Goal: Browse casually: Explore the website without a specific task or goal

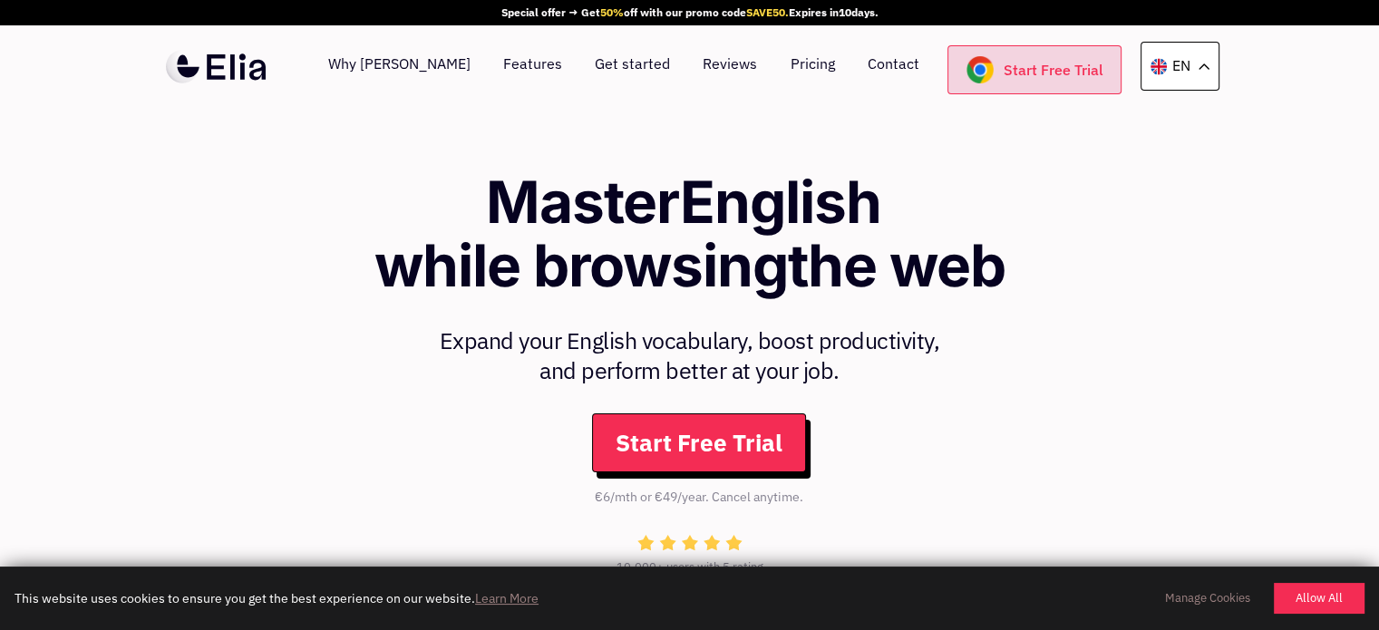
click at [1058, 74] on link "Start Free Trial" at bounding box center [1034, 69] width 174 height 49
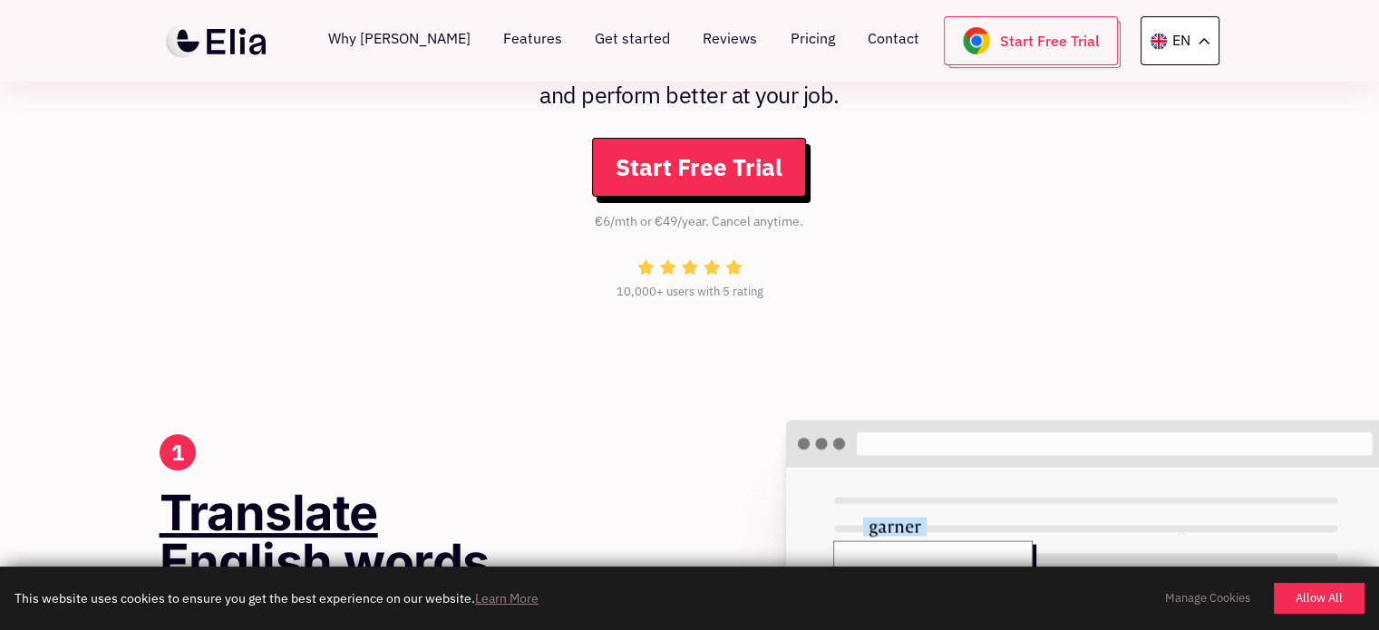
scroll to position [272, 0]
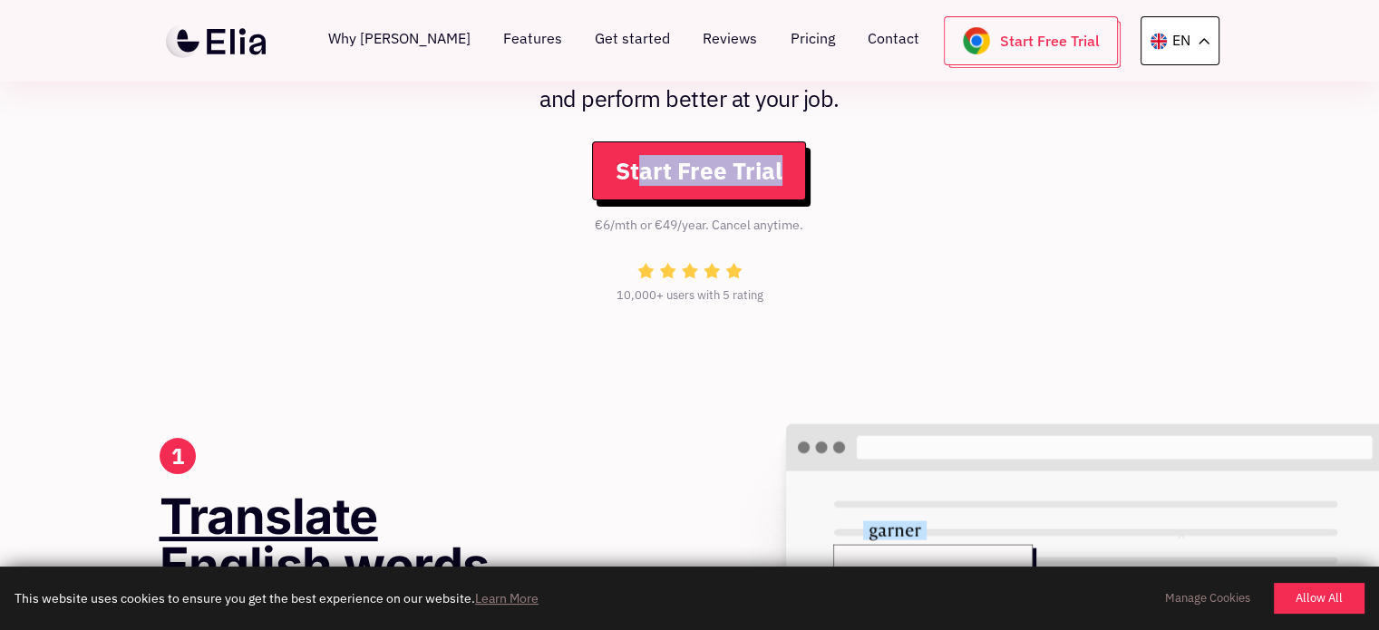
drag, startPoint x: 856, startPoint y: 213, endPoint x: 643, endPoint y: 213, distance: 213.0
click at [643, 213] on li "Start Free Trial" at bounding box center [698, 177] width 901 height 73
drag, startPoint x: 595, startPoint y: 222, endPoint x: 812, endPoint y: 216, distance: 217.6
click at [895, 225] on div "€6/mth or €49/year. Cancel anytime." at bounding box center [699, 232] width 874 height 34
click at [812, 216] on div "€6/mth or €49/year. Cancel anytime." at bounding box center [699, 232] width 874 height 34
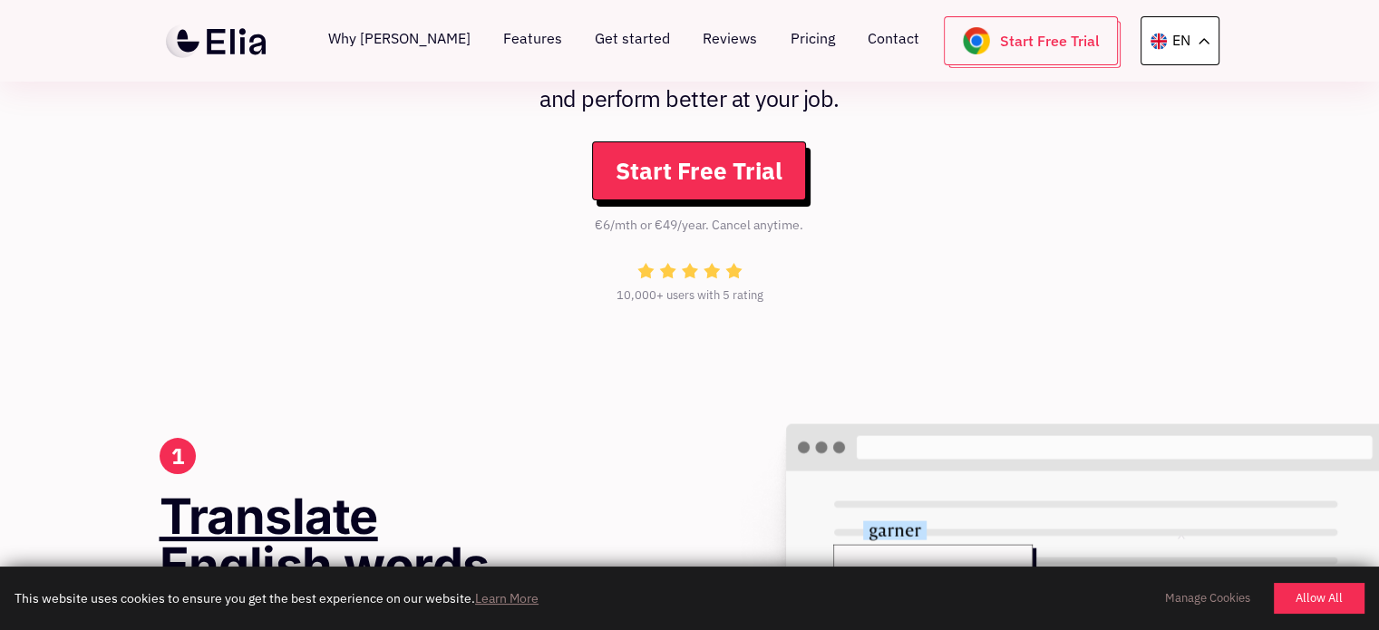
drag, startPoint x: 821, startPoint y: 218, endPoint x: 912, endPoint y: 216, distance: 90.7
click at [912, 216] on div "€6/mth or €49/year. Cancel anytime." at bounding box center [699, 232] width 874 height 34
click at [946, 210] on li "Start Free Trial" at bounding box center [698, 177] width 901 height 73
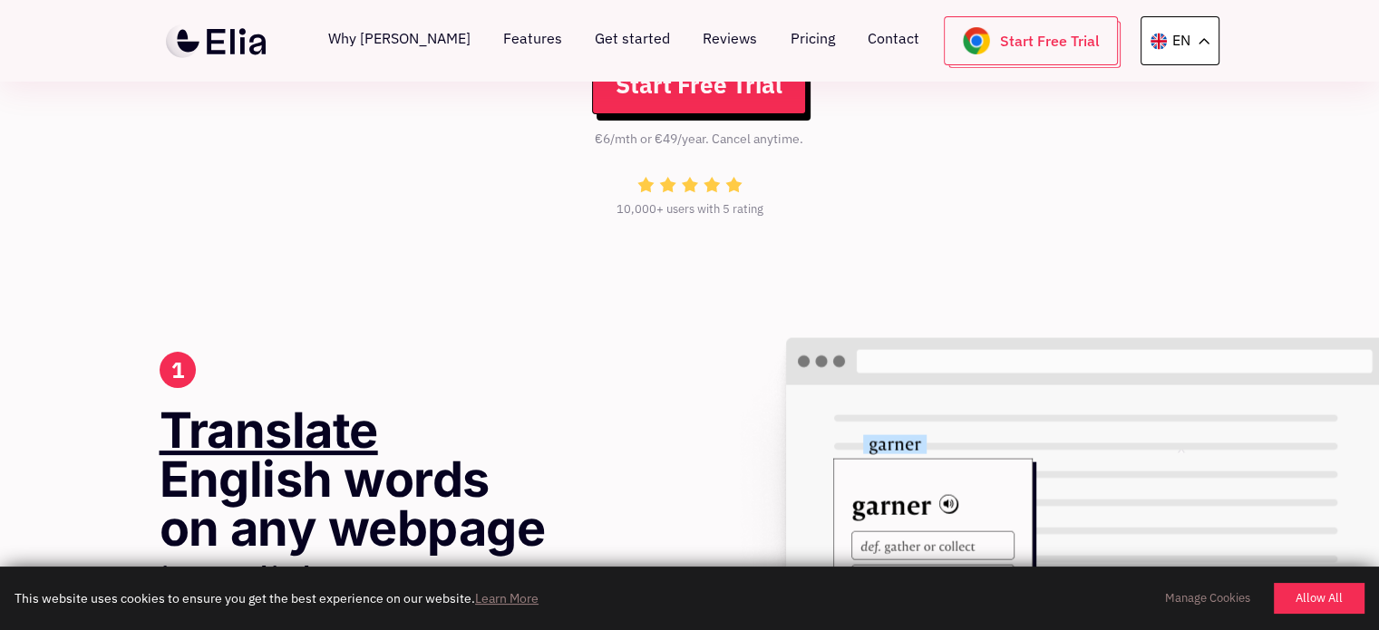
scroll to position [363, 0]
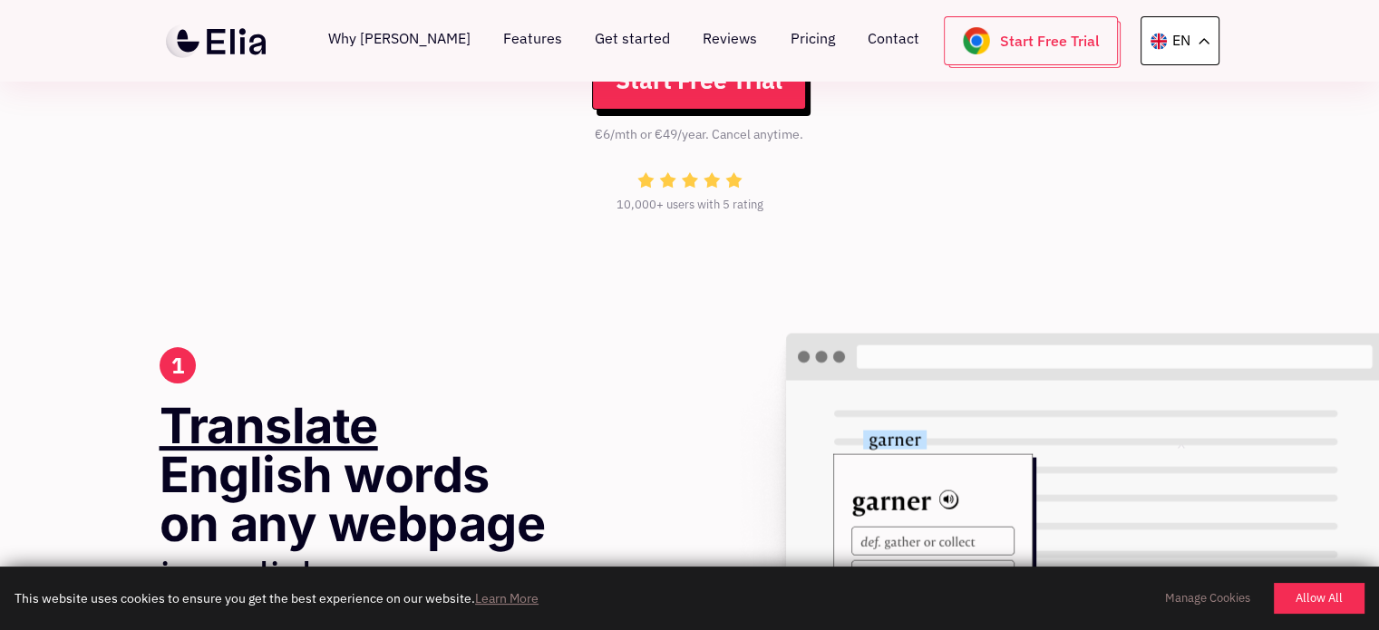
drag, startPoint x: 798, startPoint y: 205, endPoint x: 789, endPoint y: 209, distance: 10.1
click at [789, 209] on div "10,000+ users with 5 rating" at bounding box center [690, 200] width 892 height 57
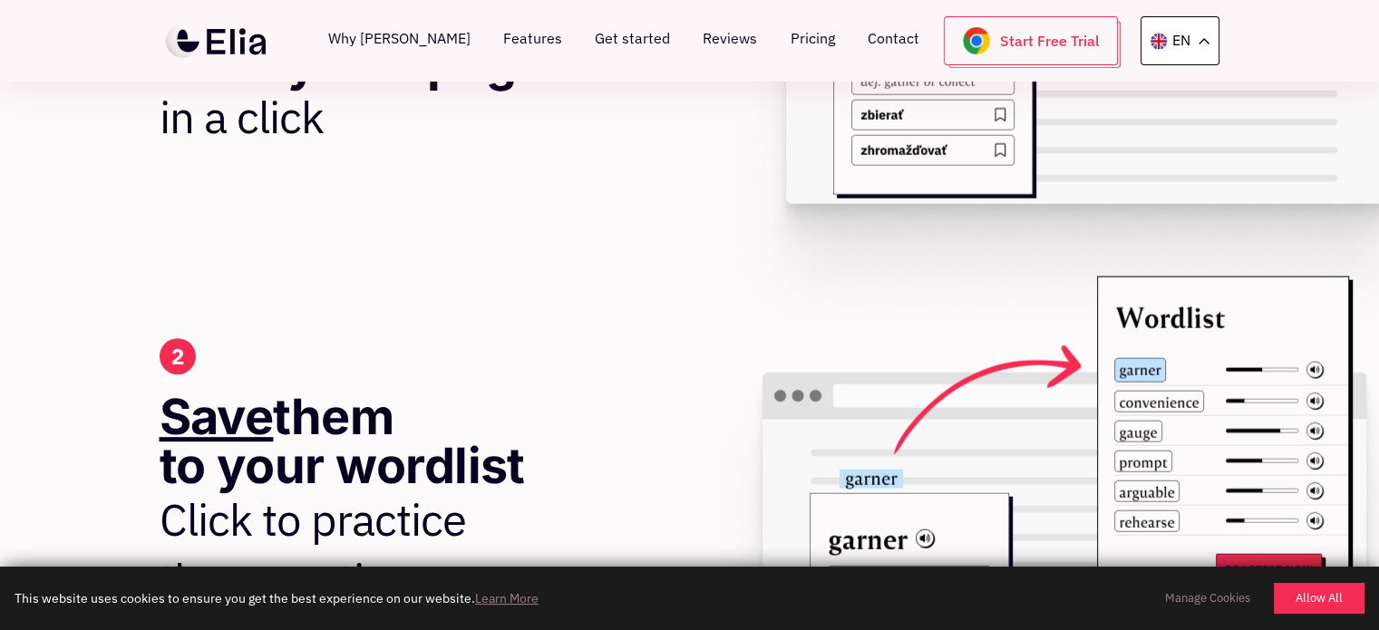
scroll to position [906, 0]
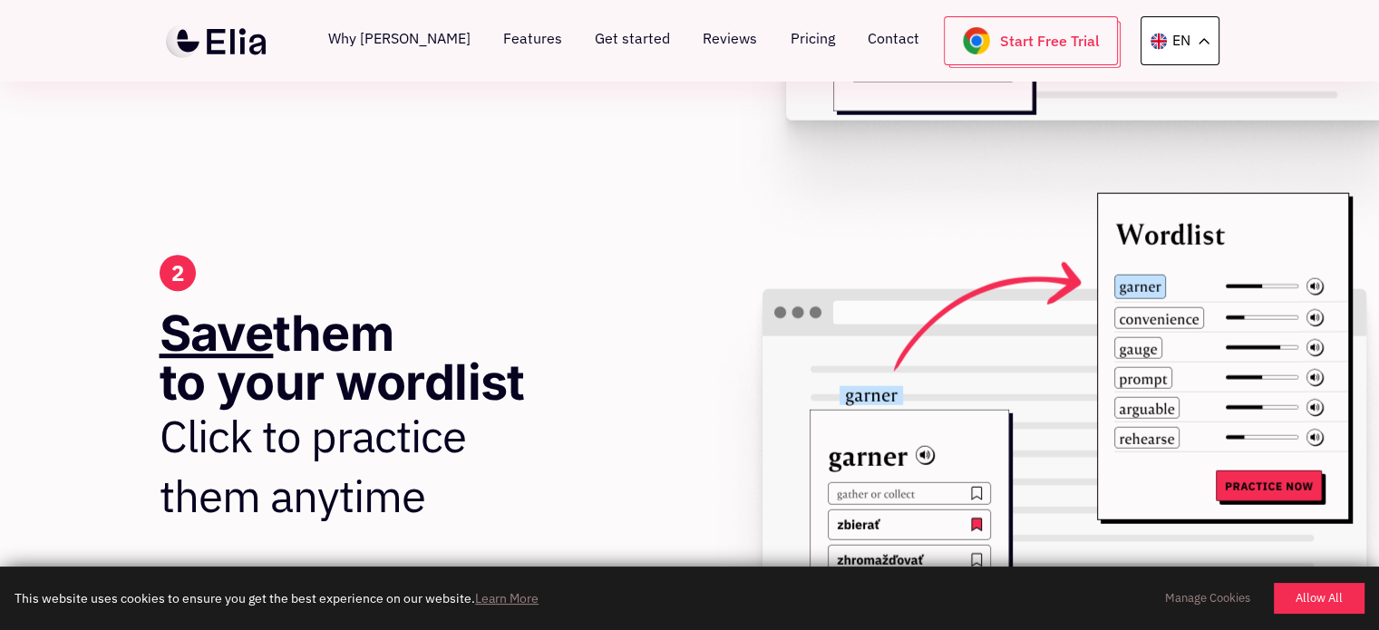
click at [219, 339] on span "Save" at bounding box center [217, 333] width 114 height 59
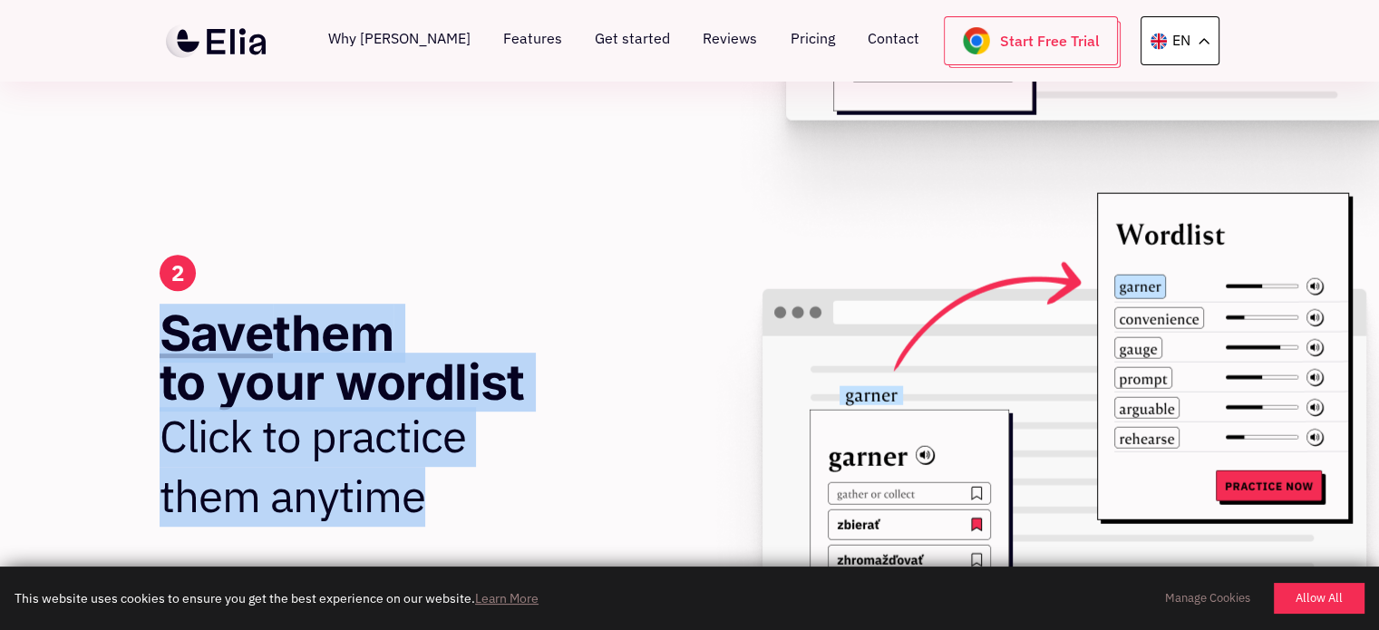
drag, startPoint x: 219, startPoint y: 339, endPoint x: 500, endPoint y: 441, distance: 299.1
click at [489, 499] on div "2 Save them to your wordlist Click to practice them anytime" at bounding box center [373, 404] width 426 height 299
click at [508, 428] on div "2 Save them to your wordlist Click to practice them anytime" at bounding box center [373, 404] width 426 height 299
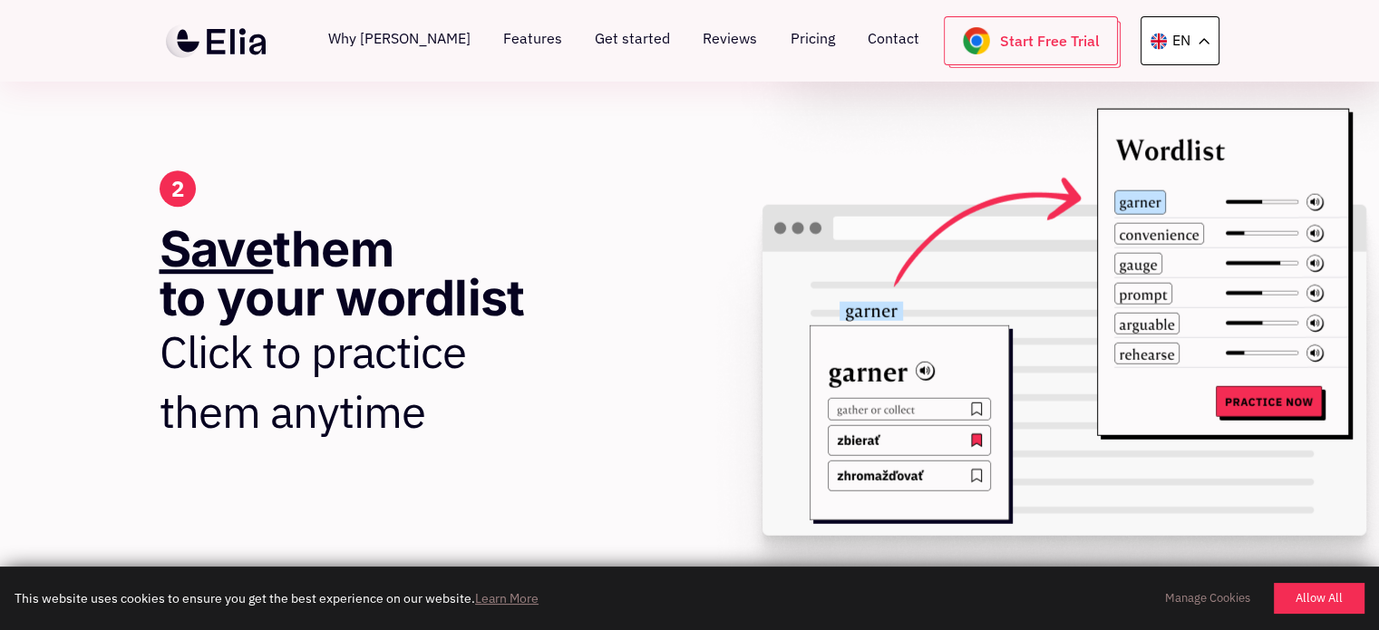
scroll to position [997, 0]
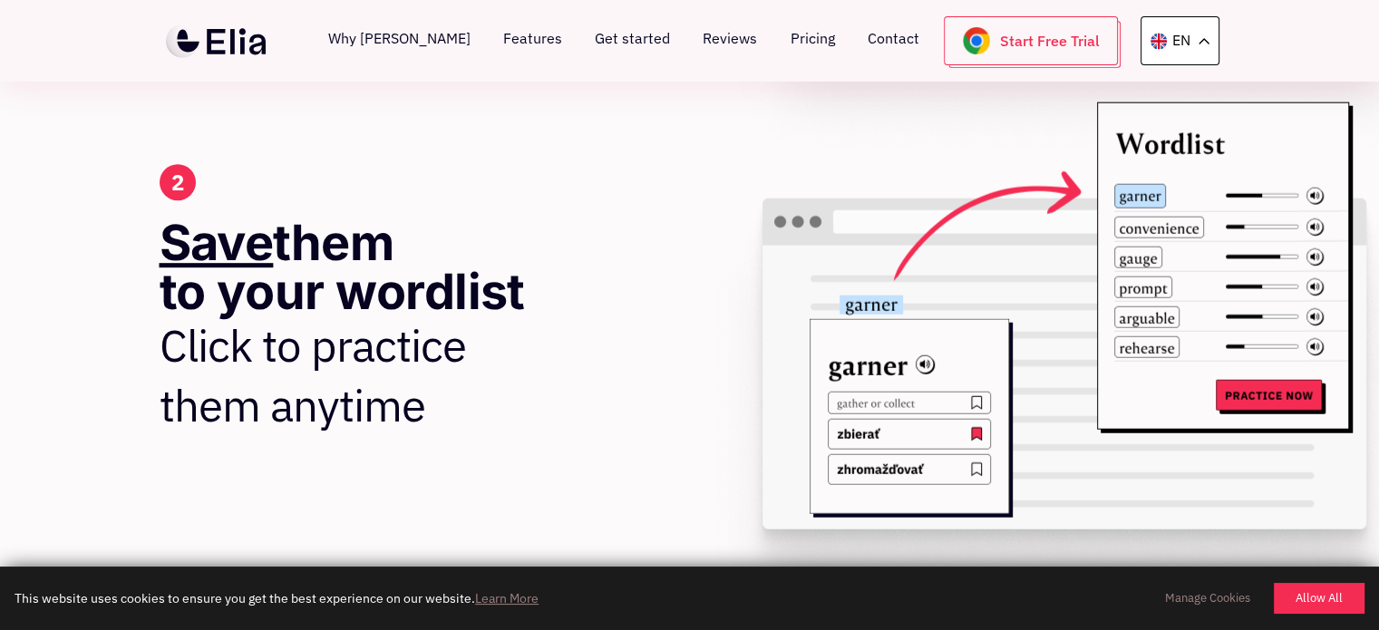
click at [656, 257] on div "2 Save them to your wordlist Click to practice them anytime" at bounding box center [690, 313] width 1088 height 299
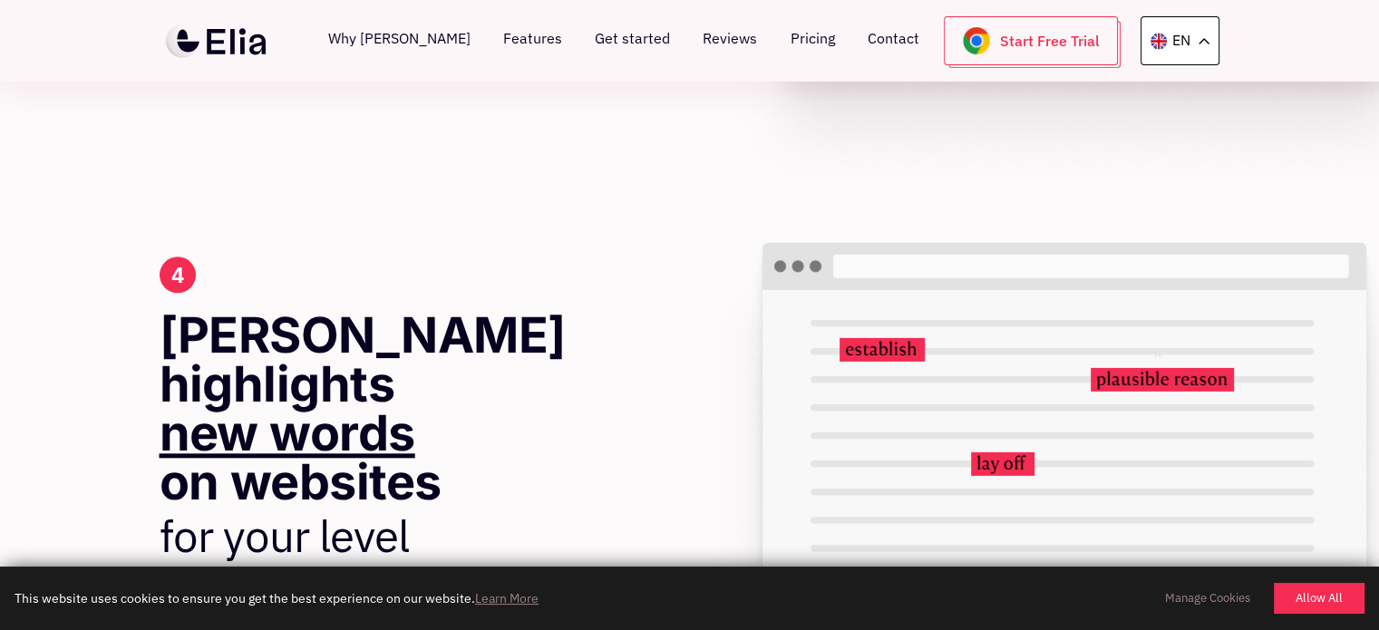
scroll to position [1903, 0]
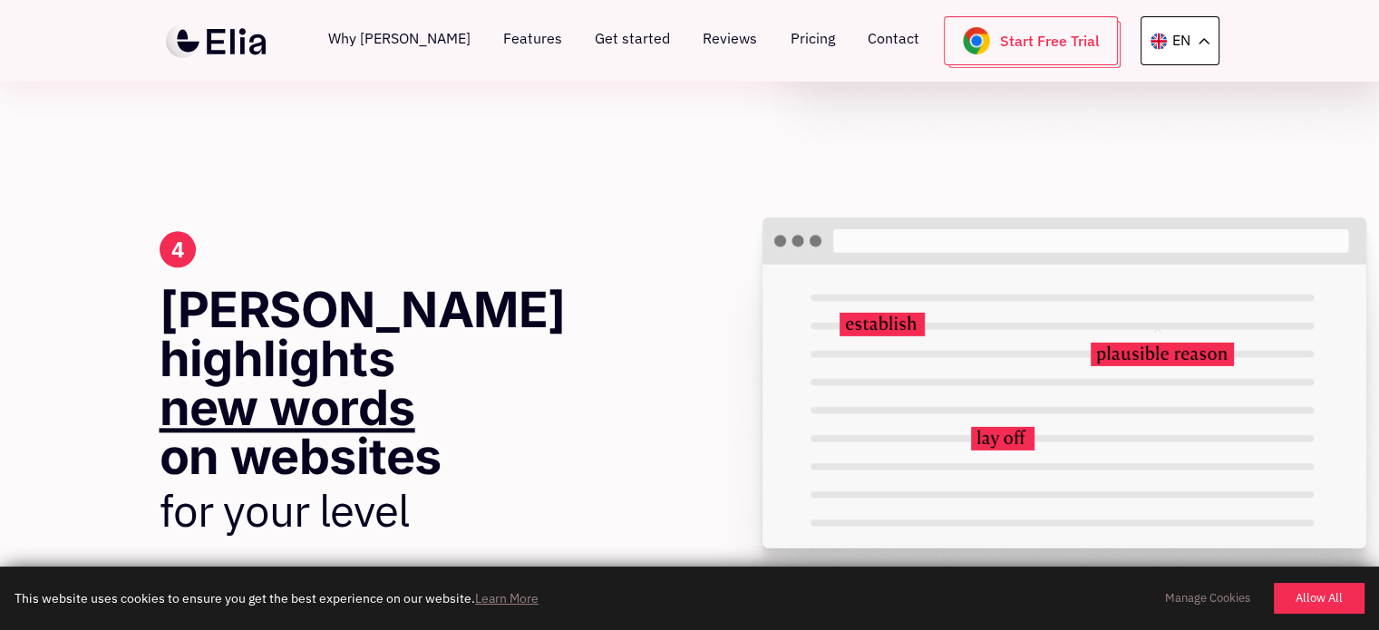
click at [441, 481] on p "for your level" at bounding box center [330, 511] width 341 height 60
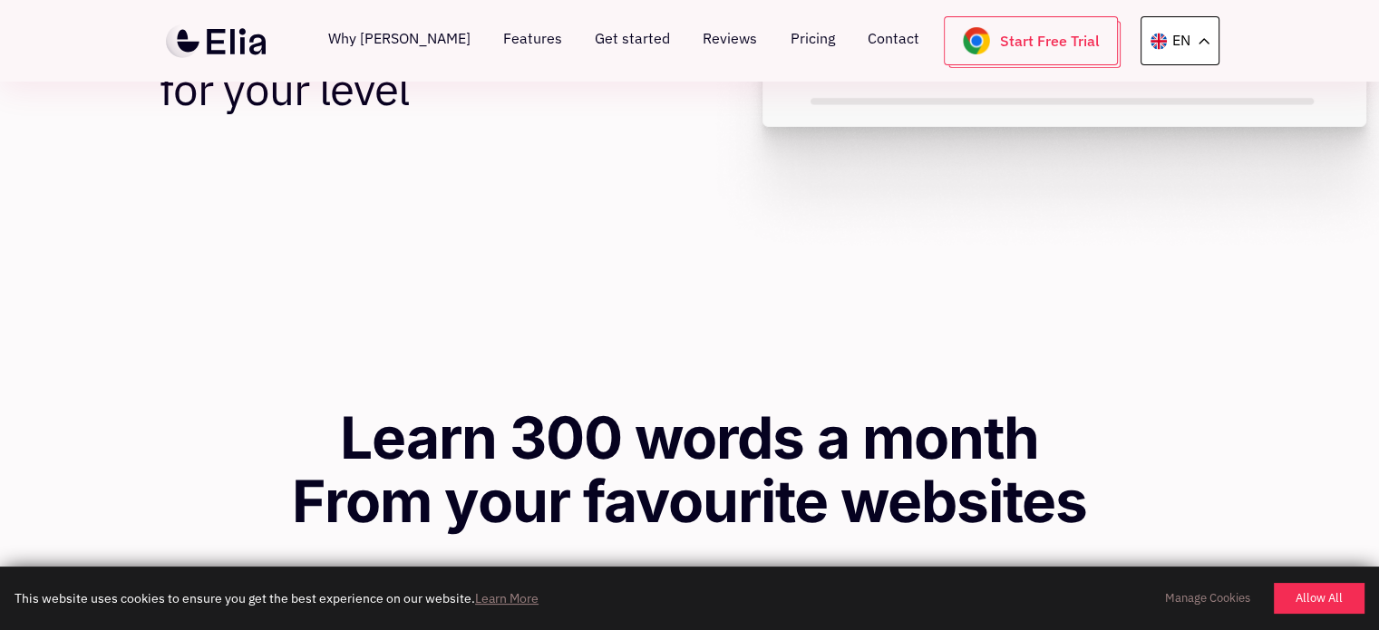
scroll to position [2357, 0]
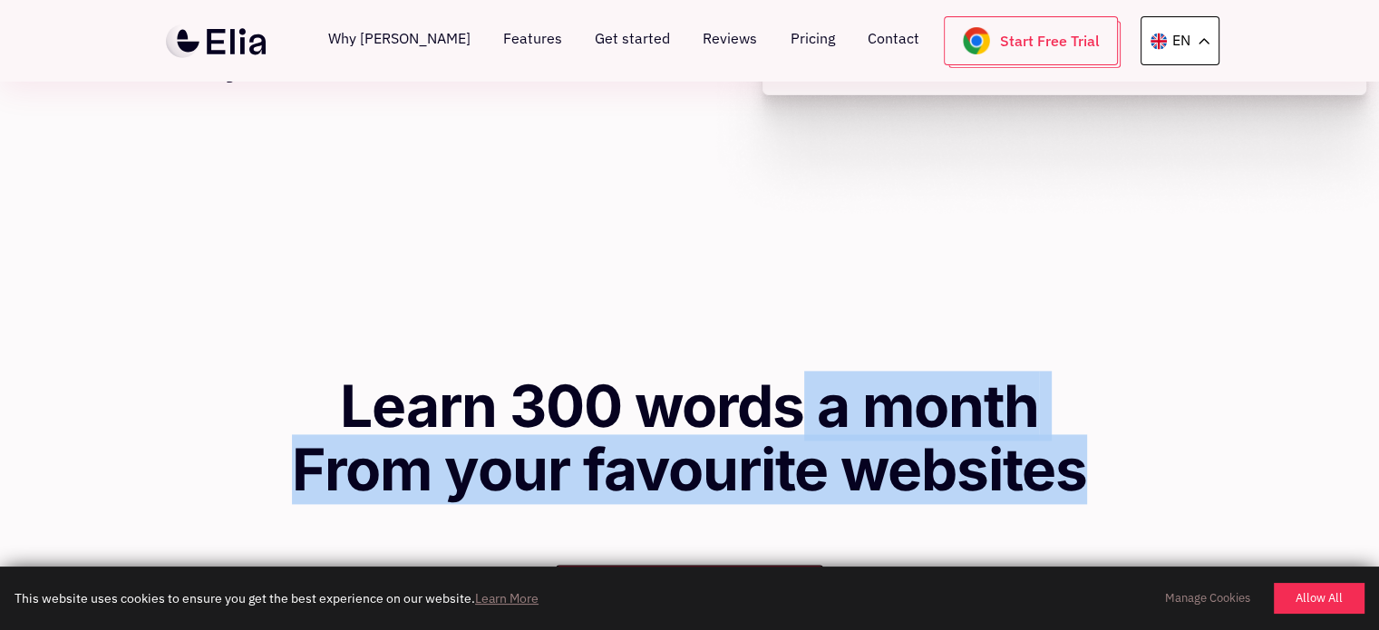
drag, startPoint x: 315, startPoint y: 304, endPoint x: 1167, endPoint y: 368, distance: 854.4
click at [1167, 368] on div "Learn 300 words a month From your favourite websites Add to Chrome now €6/mth o…" at bounding box center [689, 547] width 1379 height 473
drag, startPoint x: 1167, startPoint y: 368, endPoint x: 386, endPoint y: 282, distance: 786.0
click at [386, 311] on div "Learn 300 words a month From your favourite websites Add to Chrome now €6/mth o…" at bounding box center [689, 547] width 1379 height 473
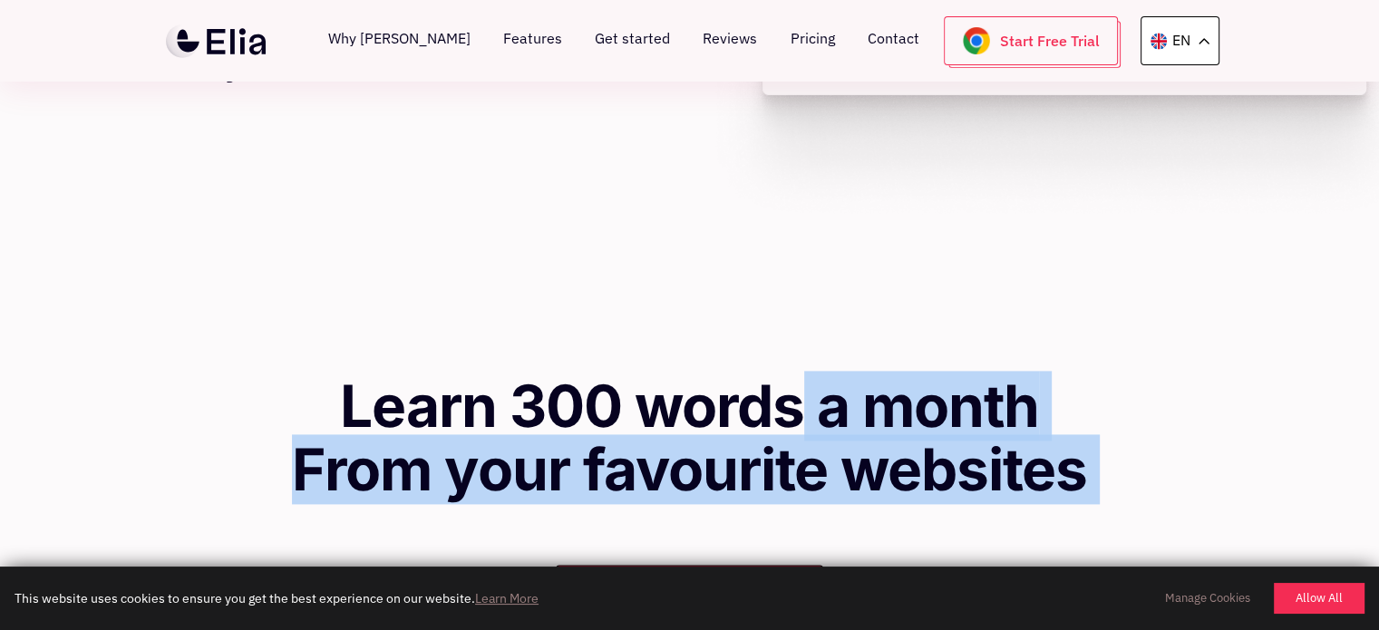
click at [309, 311] on div "Learn 300 words a month From your favourite websites Add to Chrome now €6/mth o…" at bounding box center [689, 547] width 919 height 473
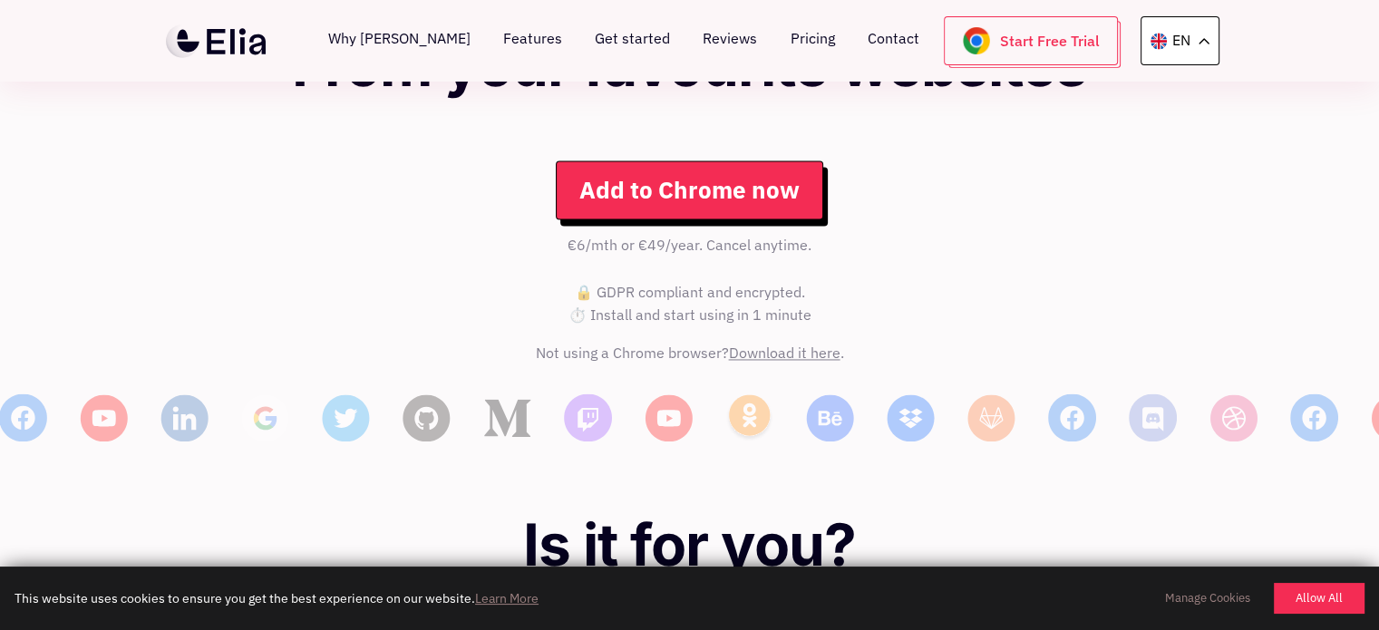
scroll to position [2628, 0]
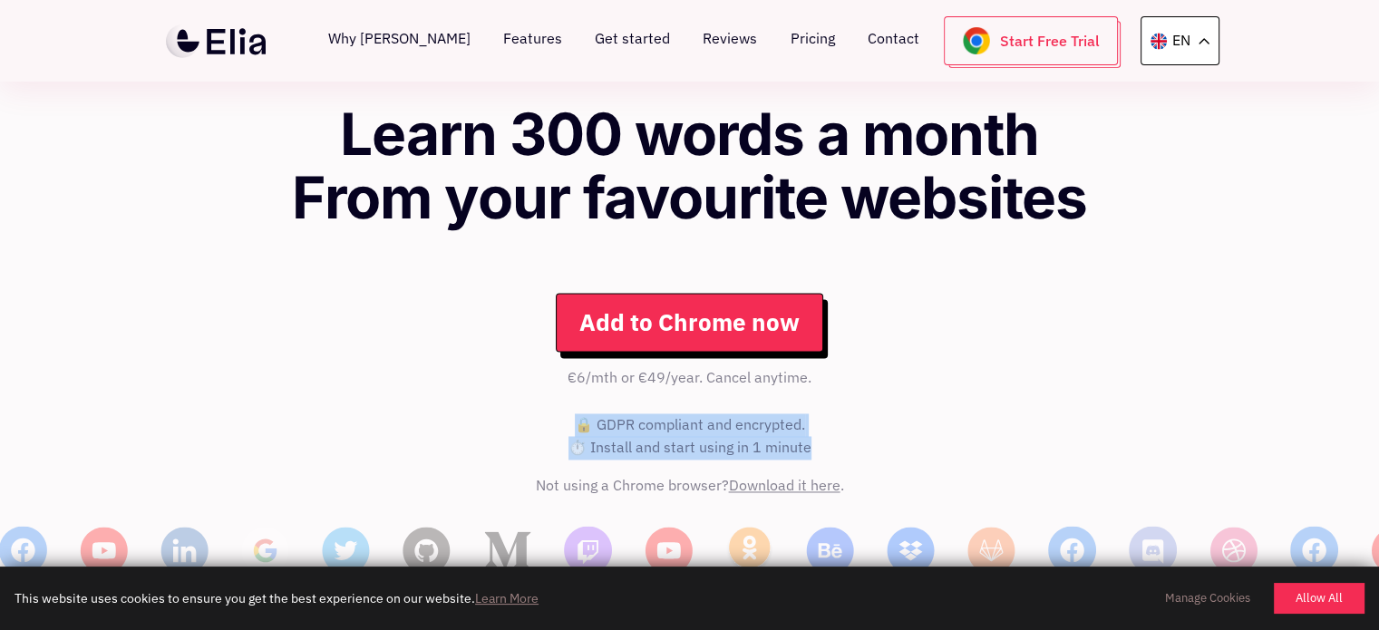
drag, startPoint x: 573, startPoint y: 315, endPoint x: 810, endPoint y: 333, distance: 238.2
click at [810, 366] on div "€6/mth or €49/year. Cancel anytime. 🔒 GDPR compliant and encrypted. ⏱️ Install …" at bounding box center [689, 419] width 919 height 107
drag, startPoint x: 810, startPoint y: 333, endPoint x: 889, endPoint y: 296, distance: 86.8
click at [874, 366] on div "€6/mth or €49/year. Cancel anytime. 🔒 GDPR compliant and encrypted. ⏱️ Install …" at bounding box center [689, 419] width 919 height 107
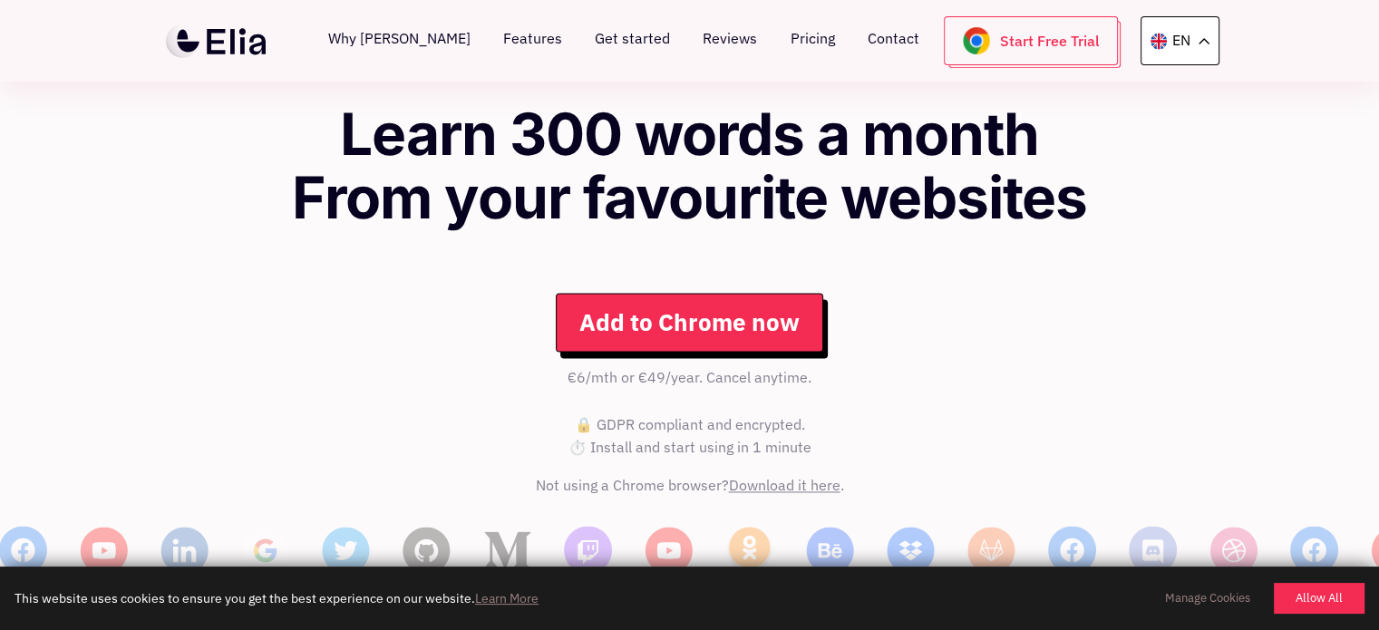
click at [889, 366] on div "€6/mth or €49/year. Cancel anytime. 🔒 GDPR compliant and encrypted. ⏱️ Install …" at bounding box center [689, 419] width 919 height 107
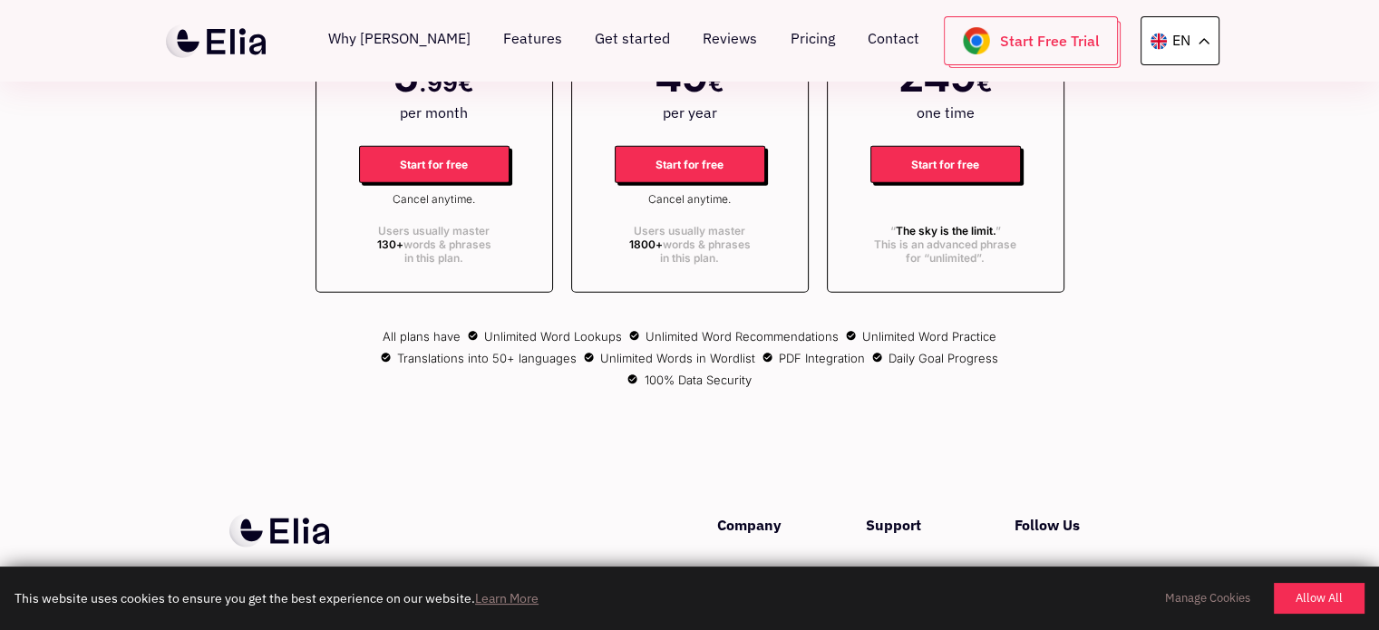
scroll to position [5242, 0]
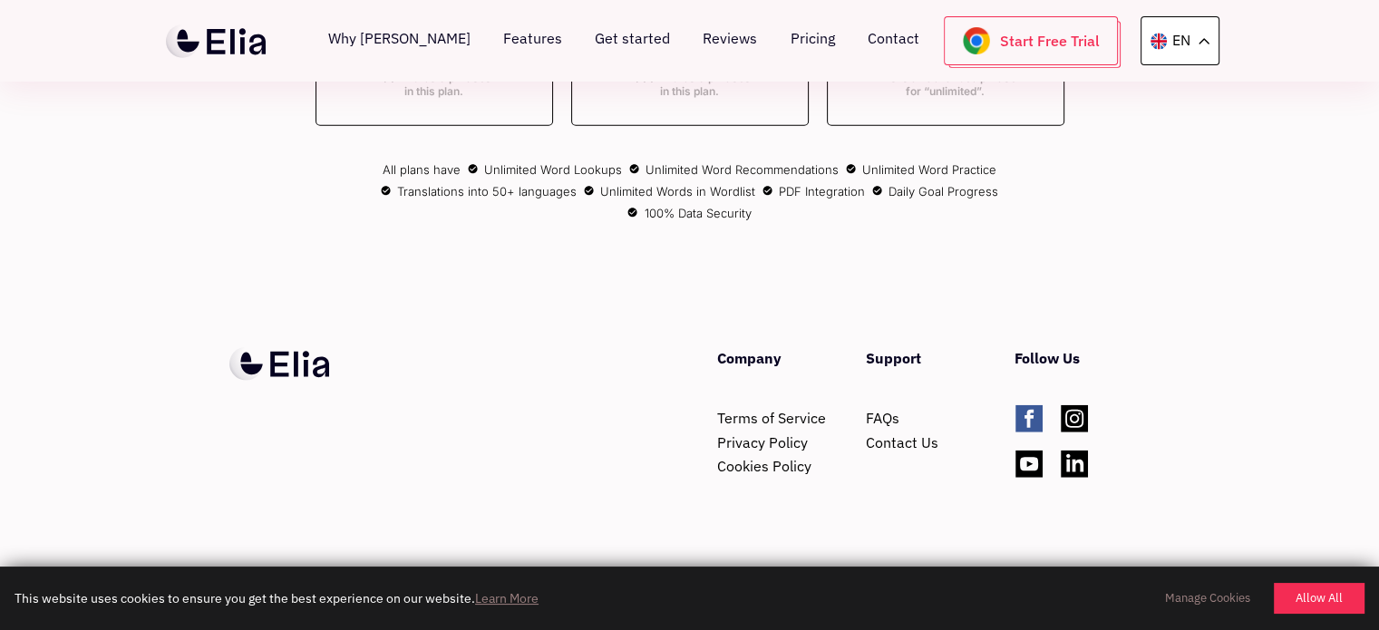
click at [1025, 405] on icon at bounding box center [1028, 418] width 27 height 27
click at [1070, 405] on icon at bounding box center [1073, 418] width 27 height 27
click at [1037, 450] on icon at bounding box center [1028, 463] width 27 height 27
click at [1071, 450] on icon at bounding box center [1073, 463] width 27 height 27
click at [883, 409] on link "FAQs" at bounding box center [883, 418] width 34 height 18
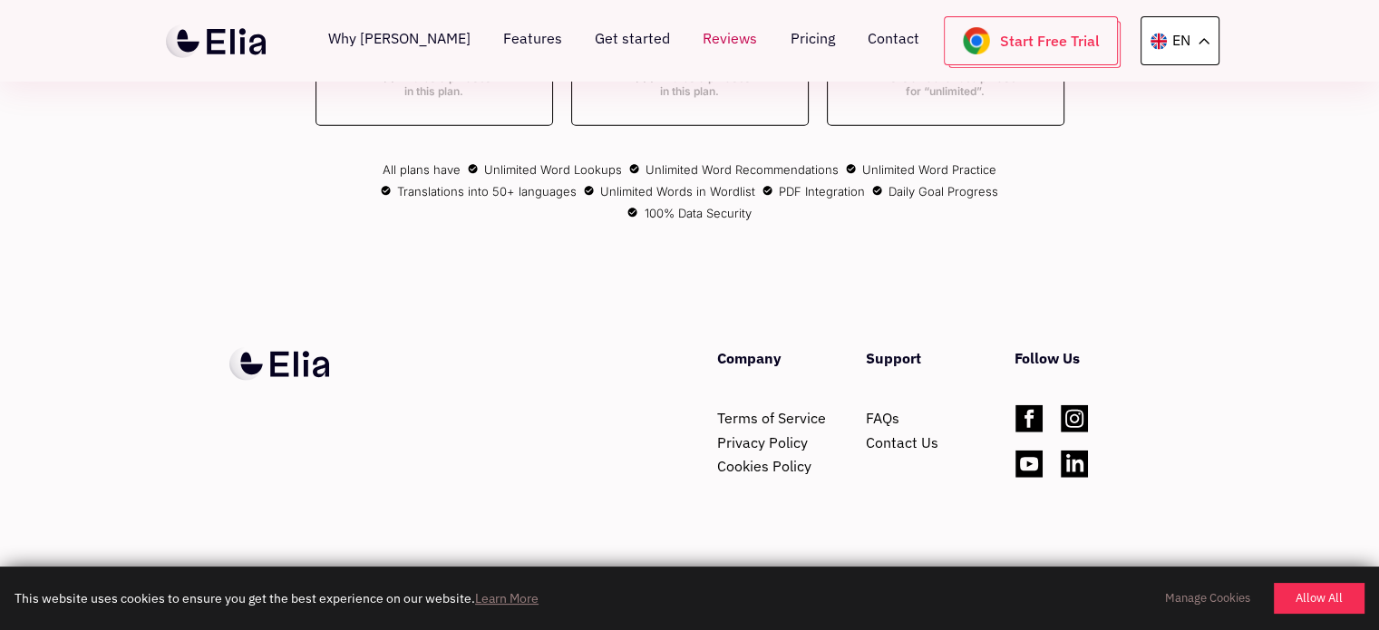
click at [730, 33] on link "Reviews" at bounding box center [729, 40] width 54 height 49
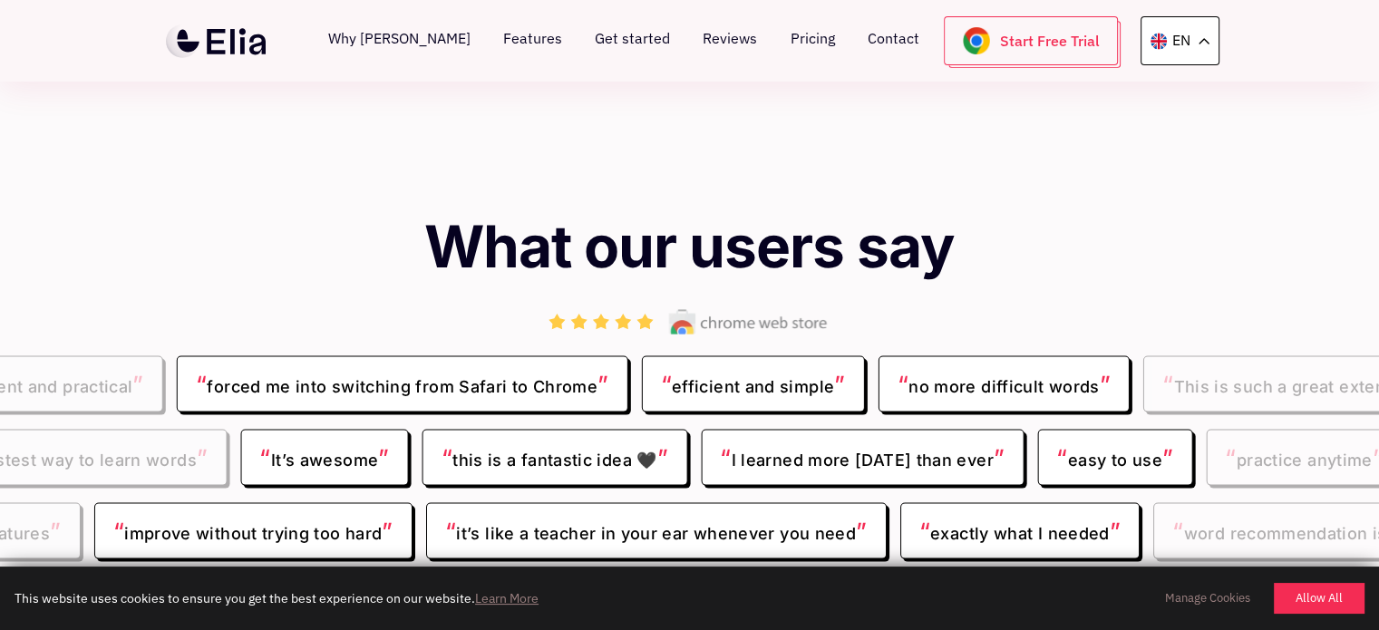
scroll to position [3669, 0]
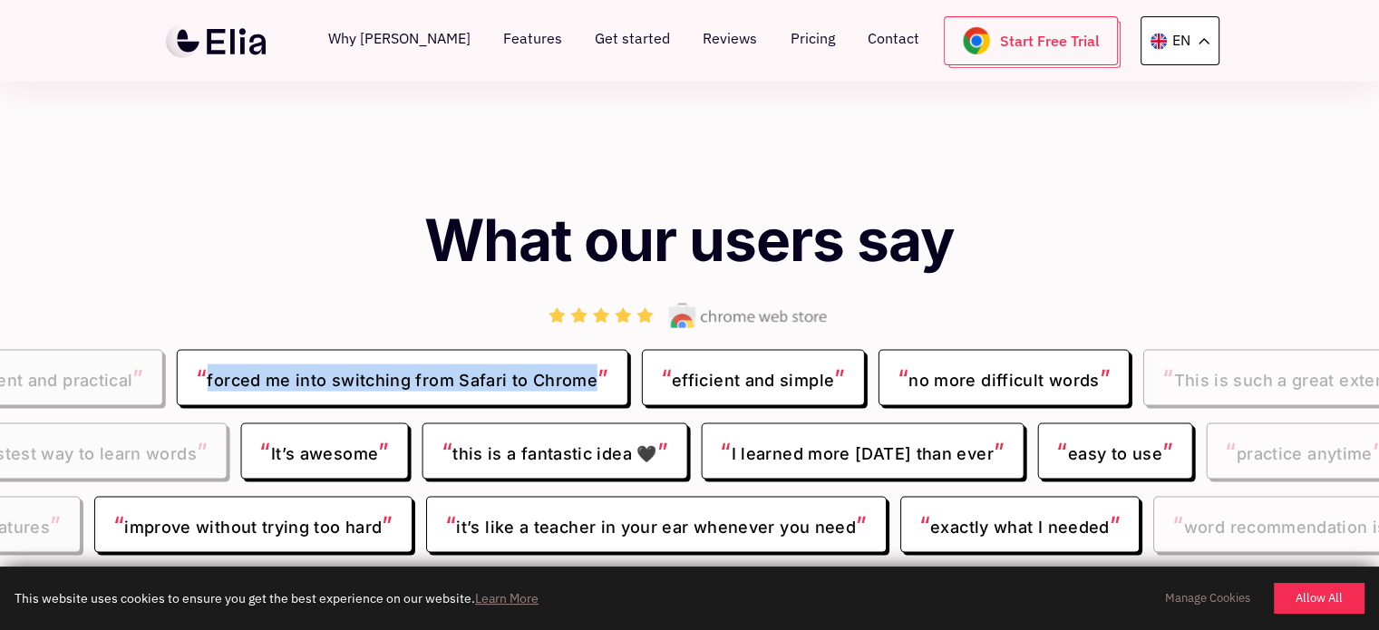
drag, startPoint x: 227, startPoint y: 268, endPoint x: 607, endPoint y: 272, distance: 379.8
click at [607, 350] on span "“ forced me into switching from Safari to Chrome ”" at bounding box center [402, 378] width 451 height 56
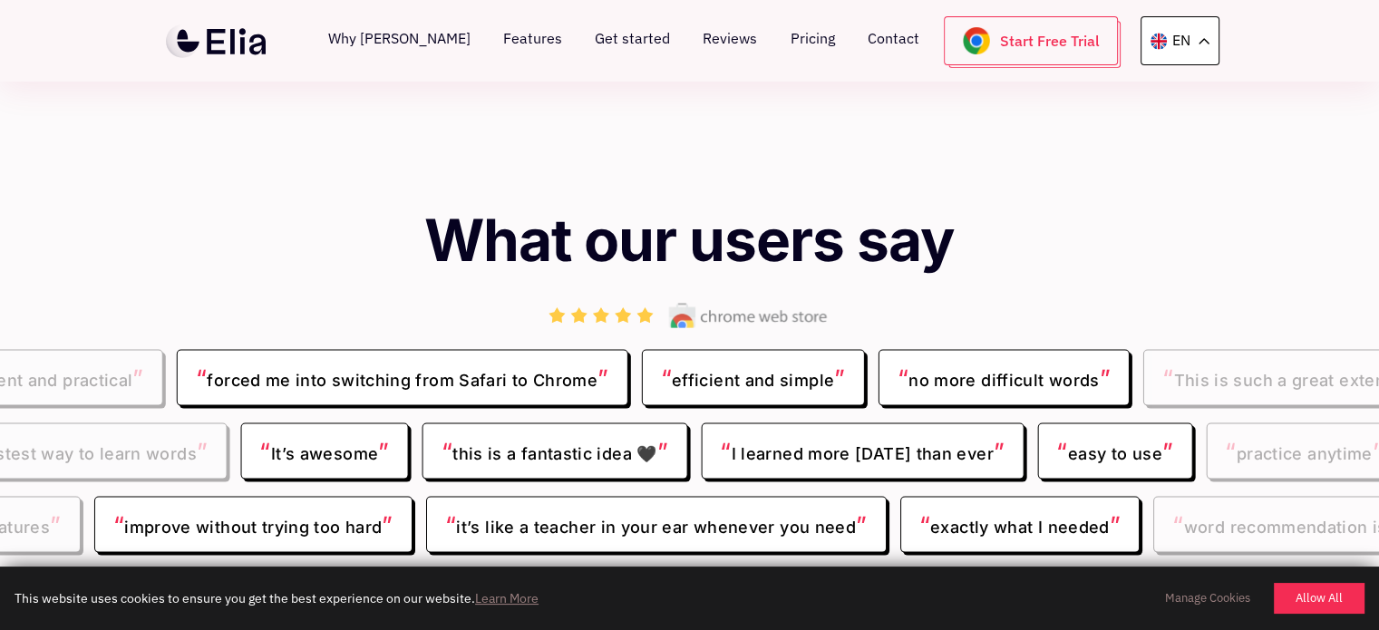
click at [672, 364] on span "“" at bounding box center [666, 377] width 12 height 27
click at [798, 350] on span "“ efficient and simple ”" at bounding box center [752, 378] width 223 height 56
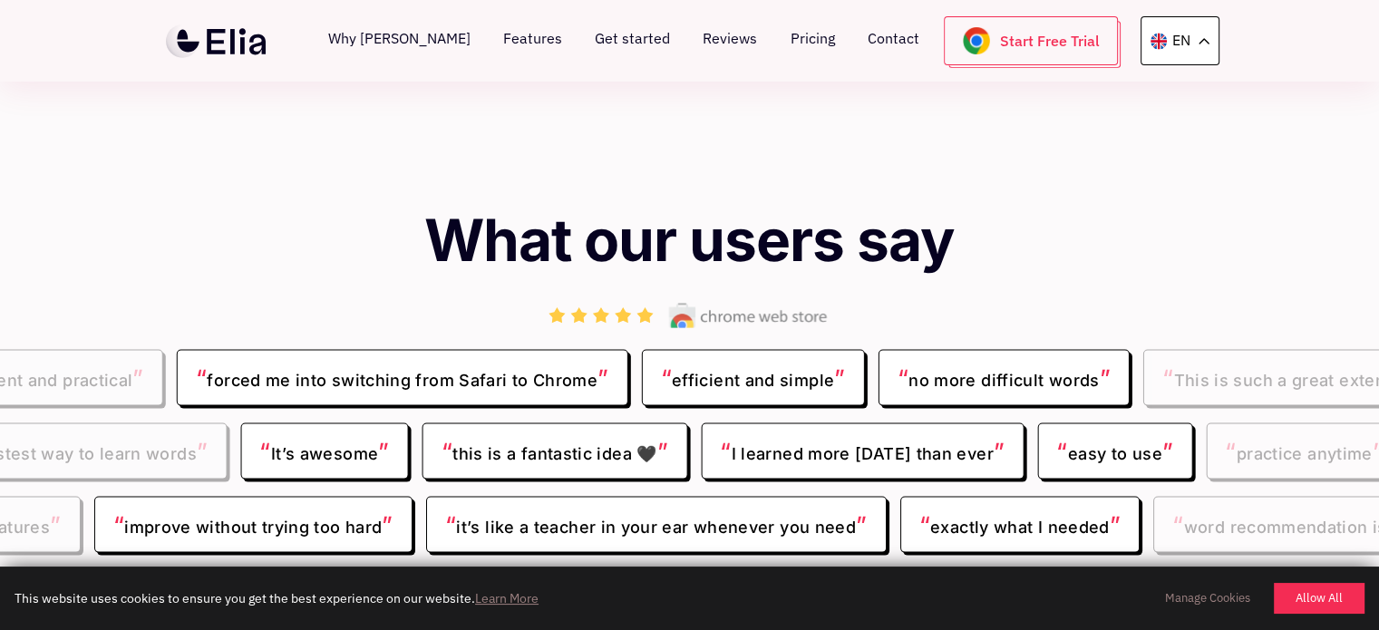
click at [798, 350] on span "“ efficient and simple ”" at bounding box center [752, 378] width 223 height 56
